Goal: Transaction & Acquisition: Purchase product/service

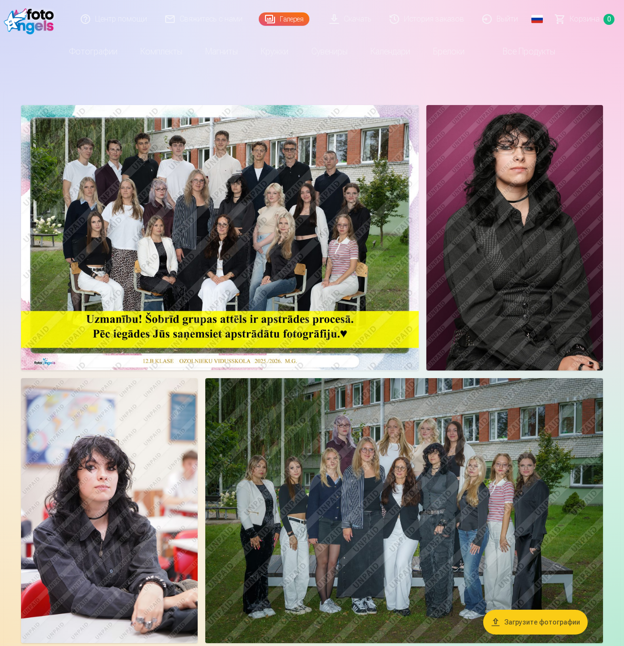
scroll to position [1, 0]
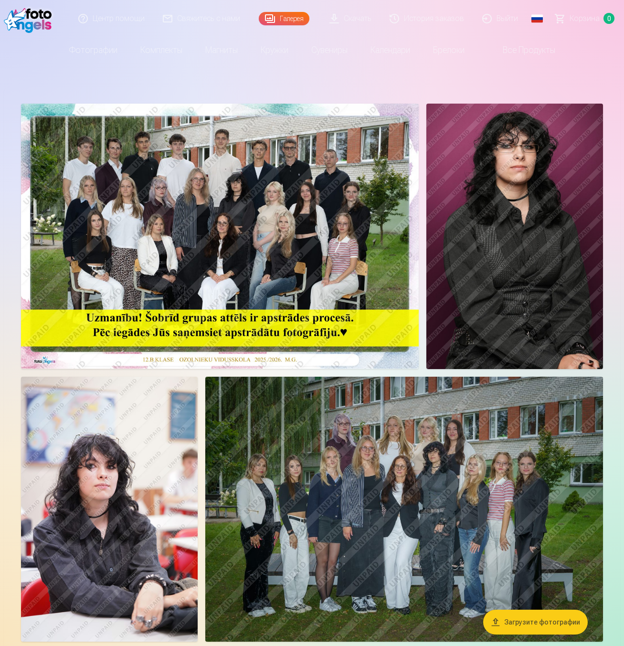
click at [489, 13] on link "Выйти" at bounding box center [501, 18] width 54 height 37
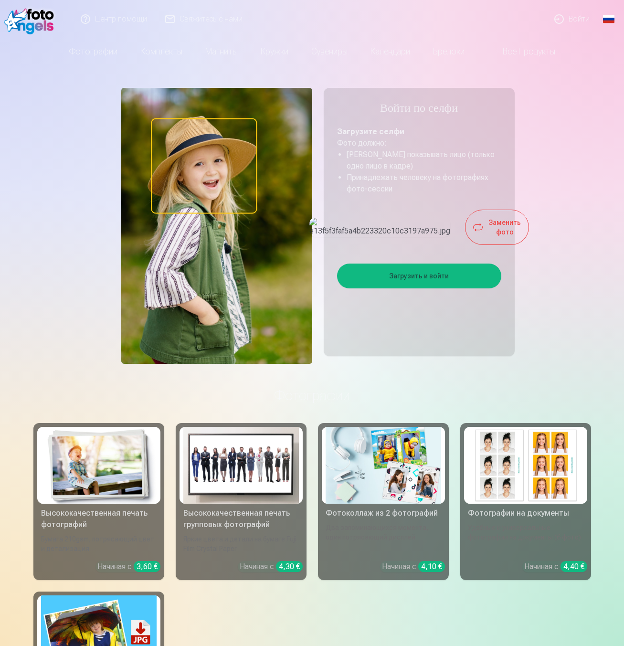
click at [432, 288] on button "Загрузить и войти" at bounding box center [419, 276] width 164 height 25
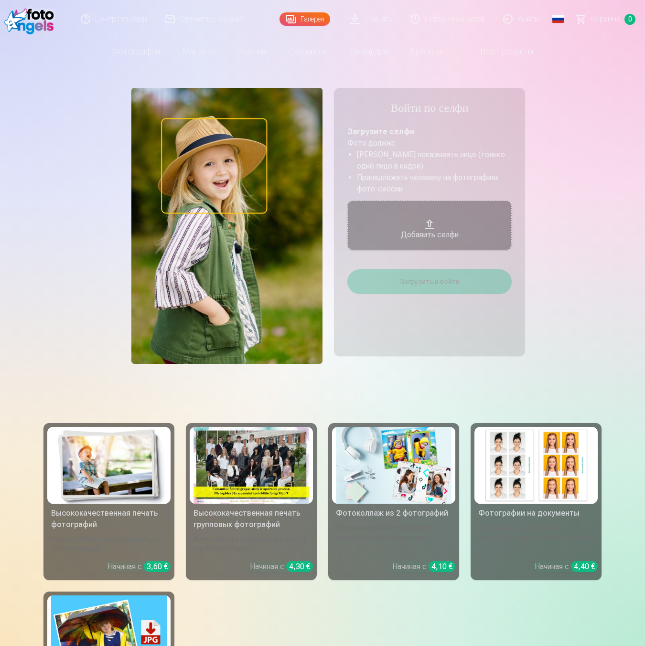
click at [241, 453] on div at bounding box center [251, 465] width 116 height 77
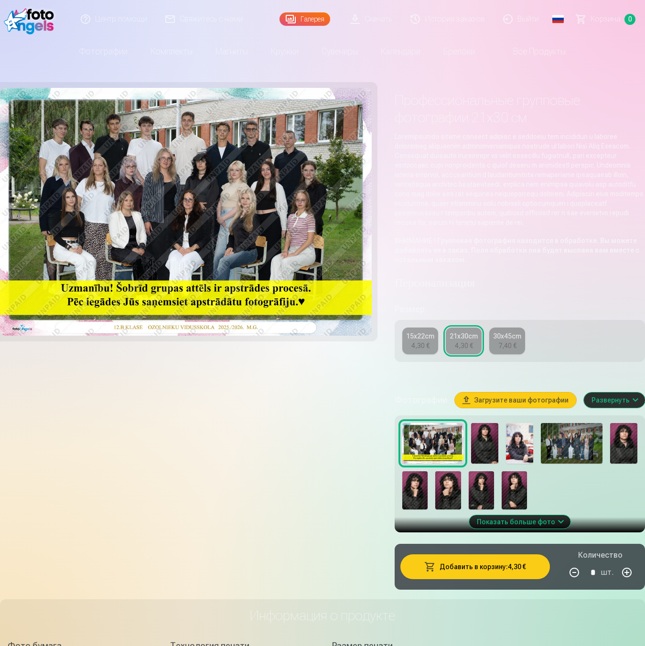
click at [494, 437] on img at bounding box center [484, 443] width 27 height 41
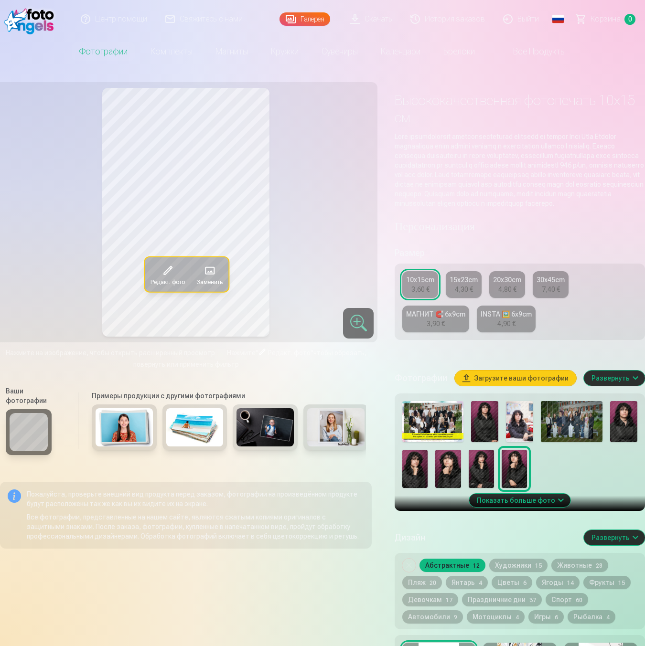
click at [522, 439] on img at bounding box center [519, 421] width 27 height 41
click at [480, 435] on img at bounding box center [484, 421] width 27 height 41
click at [510, 433] on img at bounding box center [519, 421] width 27 height 41
click at [572, 428] on img at bounding box center [571, 421] width 61 height 41
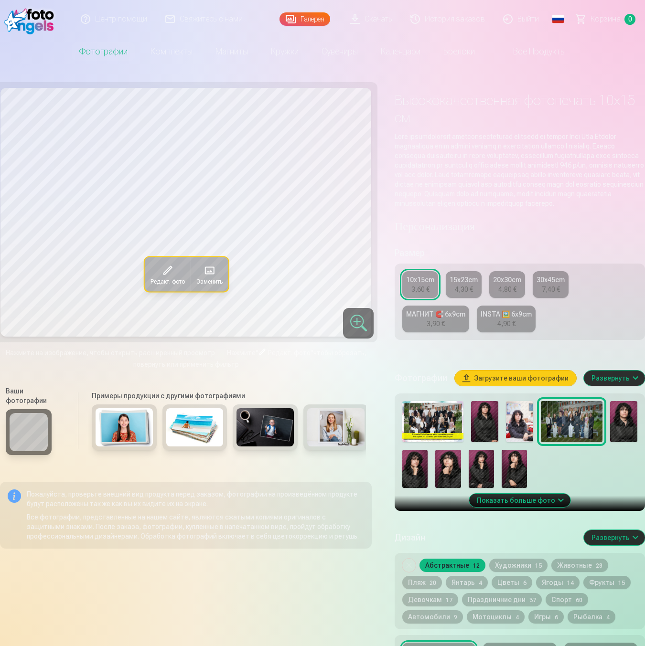
click at [627, 426] on img at bounding box center [623, 421] width 27 height 41
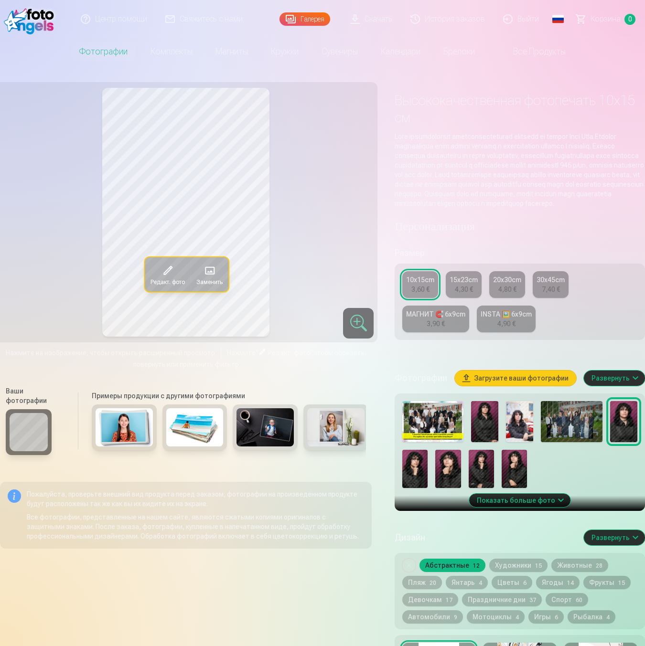
click at [458, 474] on img at bounding box center [447, 469] width 25 height 38
click at [491, 474] on img at bounding box center [480, 469] width 25 height 38
click at [520, 474] on img at bounding box center [513, 469] width 25 height 38
